Goal: Contribute content: Contribute content

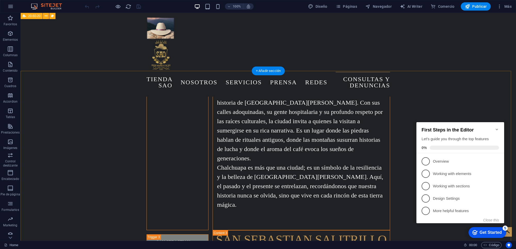
scroll to position [6607, 0]
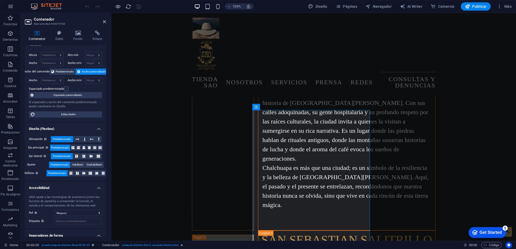
scroll to position [0, 0]
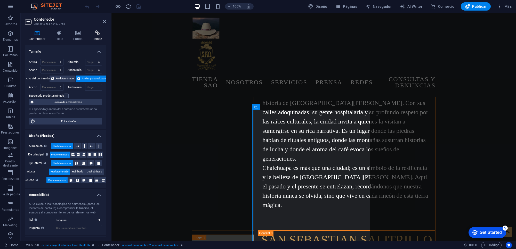
click at [103, 33] on icon at bounding box center [98, 32] width 18 height 5
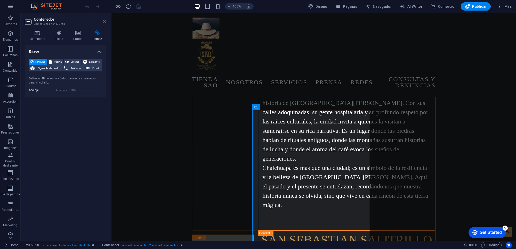
click at [104, 21] on icon at bounding box center [104, 22] width 3 height 4
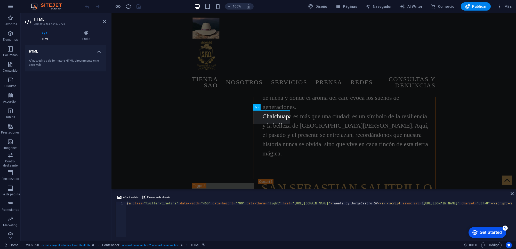
scroll to position [0, 47]
click at [230, 239] on div "Añadir archivo Elemento de vínculo <a class="twitter-timeline" data-width="460"…" at bounding box center [313, 215] width 405 height 51
click at [298, 234] on div "< a class = "twitter-timeline" data-width = "460" data-height = "700" data-them…" at bounding box center [243, 222] width 538 height 41
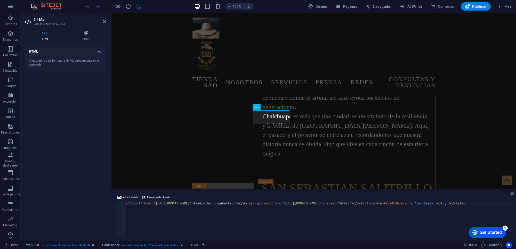
click at [202, 202] on div "< a class = "twitter-timeline" data-width = "460" data-height = "700" data-them…" at bounding box center [256, 222] width 538 height 41
click at [200, 206] on div "< a class = "twitter-timeline" data-width = "460" data-height = "700" data-them…" at bounding box center [256, 222] width 538 height 41
click at [188, 203] on div "< a class = "twitter-timeline" data-width = "460" data-height = "700" data-them…" at bounding box center [243, 222] width 538 height 41
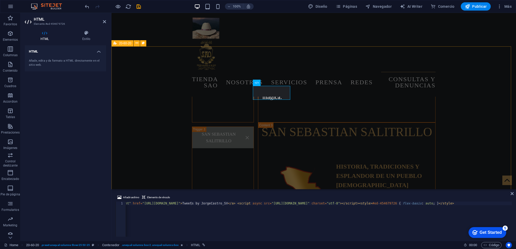
scroll to position [6620, 0]
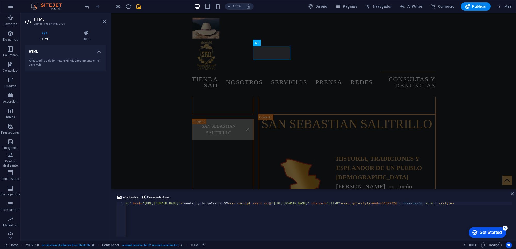
click at [270, 203] on div "< a class = "twitter-timeline" data-width = "460" data-height = "700" data-them…" at bounding box center [245, 222] width 539 height 41
type textarea "<a class="twitter-timeline" data-width="460" data-height="700" data-theme="ligh…"
click at [140, 7] on icon "save" at bounding box center [139, 7] width 6 height 6
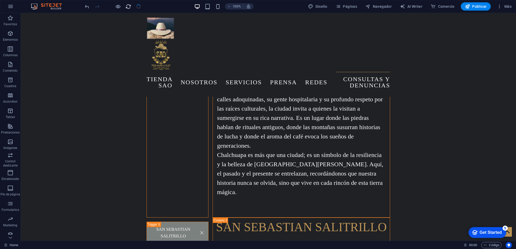
scroll to position [6672, 0]
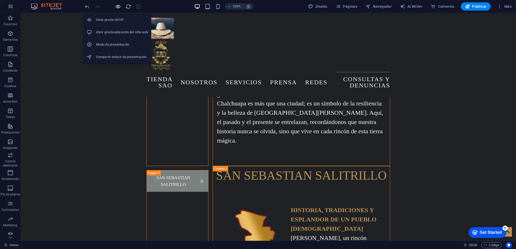
click at [0, 0] on icon "button" at bounding box center [0, 0] width 0 height 0
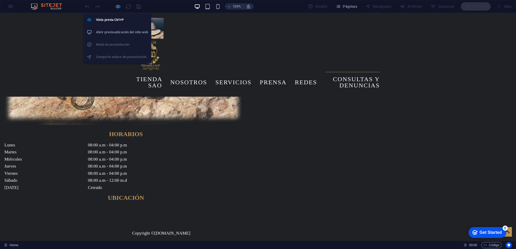
scroll to position [1310, 0]
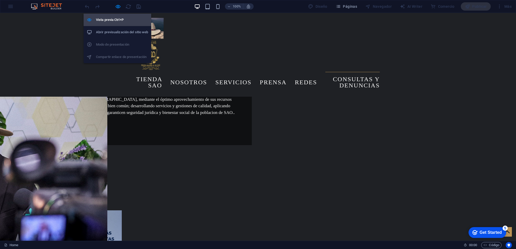
click at [112, 19] on h6 "Vista previa Ctrl+P" at bounding box center [122, 20] width 52 height 6
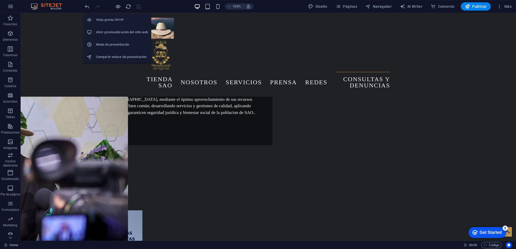
scroll to position [6672, 0]
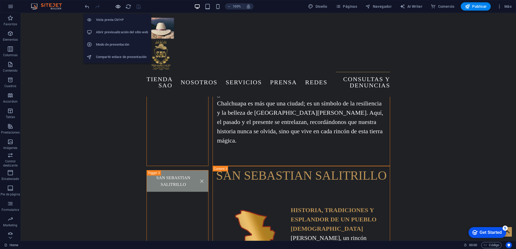
click at [0, 0] on icon "button" at bounding box center [0, 0] width 0 height 0
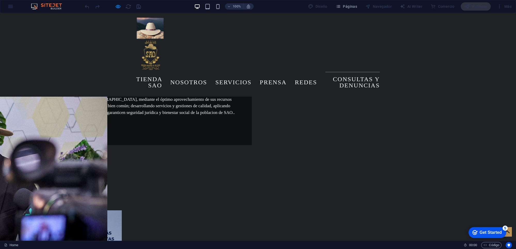
click at [130, 7] on div at bounding box center [113, 6] width 58 height 8
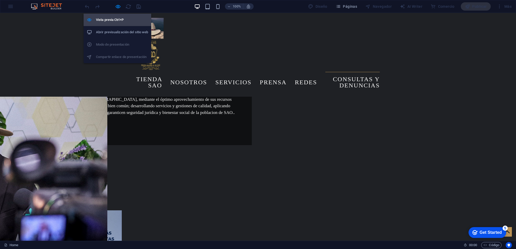
click at [115, 20] on h6 "Vista previa Ctrl+P" at bounding box center [122, 20] width 52 height 6
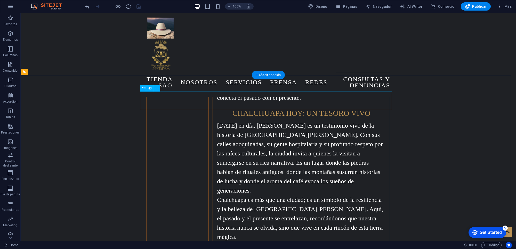
scroll to position [6575, 0]
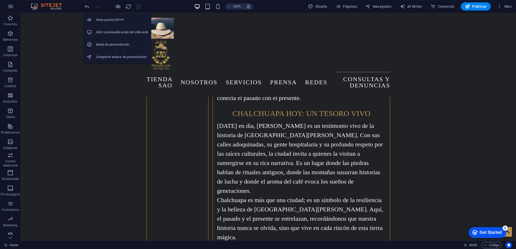
click at [110, 18] on h6 "Vista previa Ctrl+P" at bounding box center [122, 20] width 52 height 6
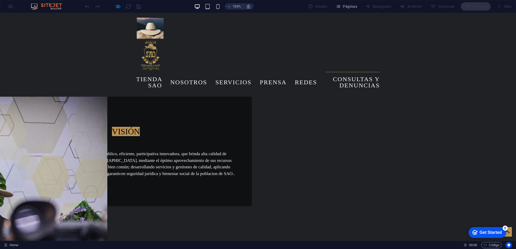
scroll to position [1212, 0]
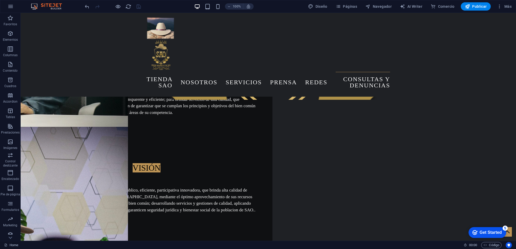
scroll to position [1341, 0]
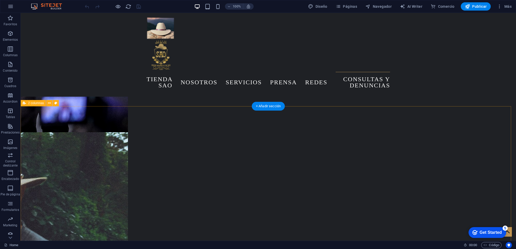
scroll to position [581, 0]
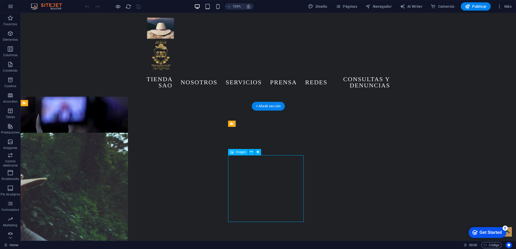
select select "px"
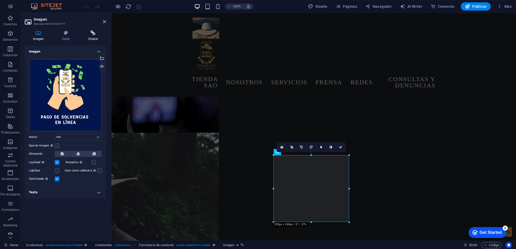
click at [90, 34] on icon at bounding box center [93, 32] width 26 height 5
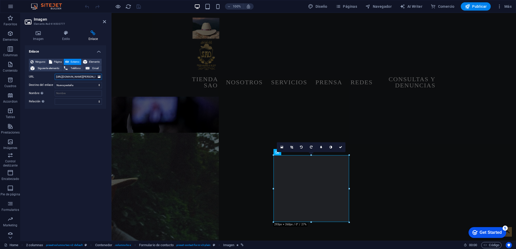
click at [68, 78] on input "[URL][DOMAIN_NAME][PERSON_NAME]" at bounding box center [78, 77] width 47 height 6
drag, startPoint x: 55, startPoint y: 76, endPoint x: 9, endPoint y: 78, distance: 46.7
click at [98, 89] on div "Ninguno Página Externo Elemento Siguiente elemento Teléfono Email Página Home A…" at bounding box center [65, 82] width 73 height 46
click at [70, 76] on input "[URL][DOMAIN_NAME][PERSON_NAME]" at bounding box center [78, 77] width 47 height 6
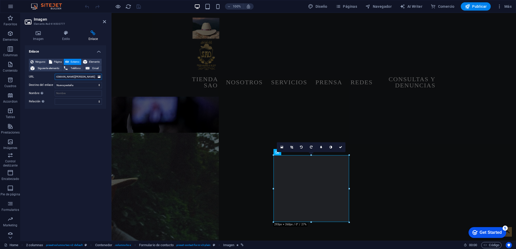
click at [70, 76] on input "[URL][DOMAIN_NAME][PERSON_NAME]" at bounding box center [78, 77] width 47 height 6
click at [68, 74] on input "[URL][DOMAIN_NAME][PERSON_NAME]" at bounding box center [78, 77] width 47 height 6
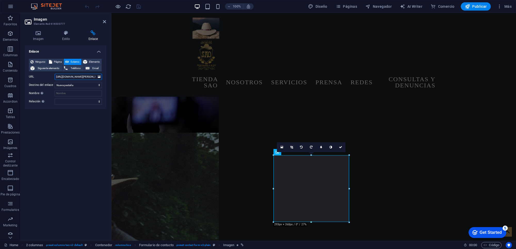
click at [68, 74] on input "[URL][DOMAIN_NAME][PERSON_NAME]" at bounding box center [78, 77] width 47 height 6
paste input "/solicitud-de-solvencia-municipal-y-pago-de-impuestos-municipales-de-los-distri…"
type input "[URL][DOMAIN_NAME][PERSON_NAME]"
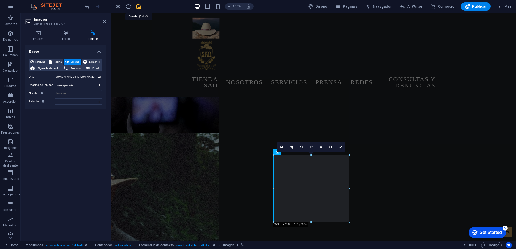
scroll to position [0, 0]
click at [138, 6] on div at bounding box center [113, 6] width 58 height 8
